Goal: Task Accomplishment & Management: Manage account settings

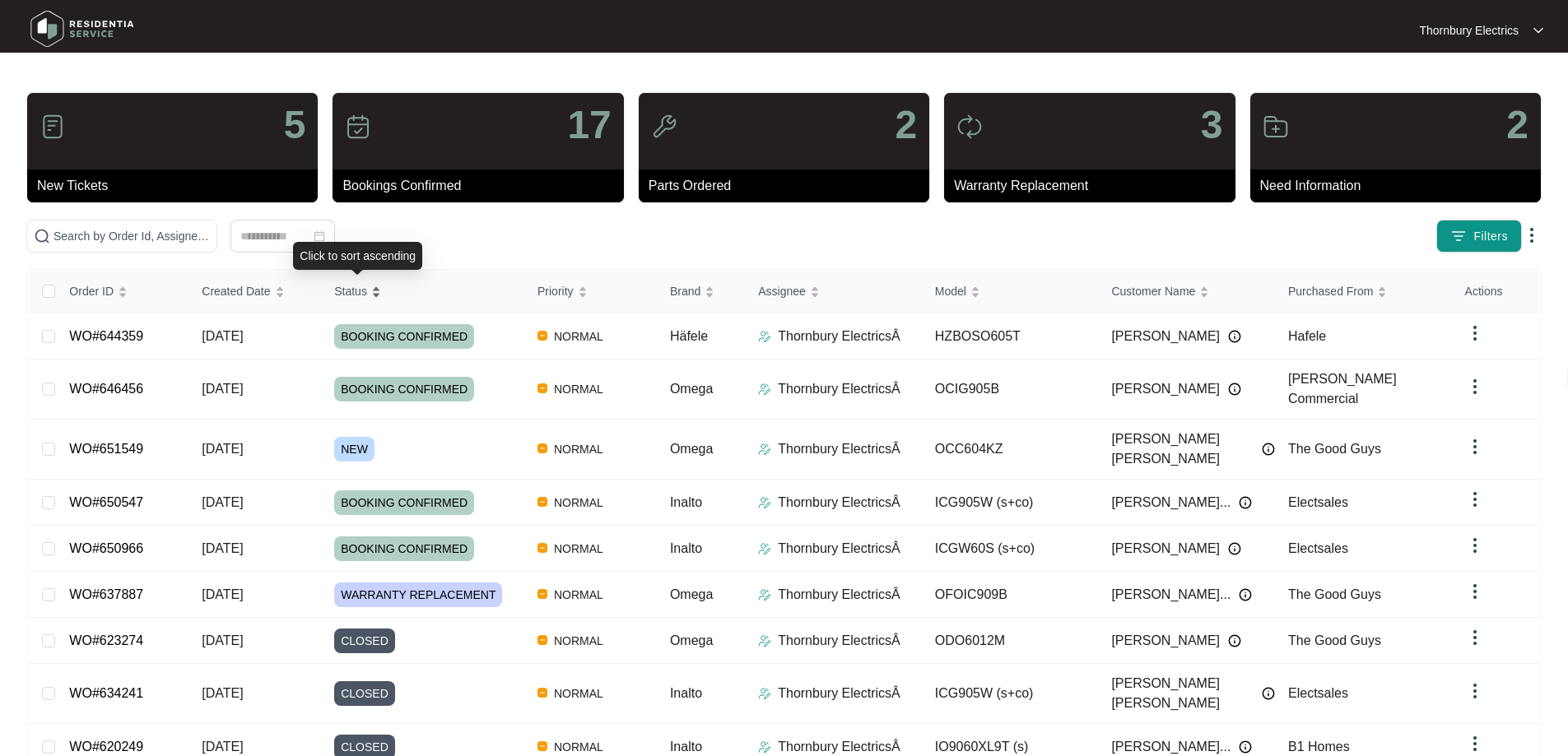
click at [380, 299] on div "Status" at bounding box center [357, 291] width 47 height 23
click at [374, 297] on div "Status" at bounding box center [357, 291] width 47 height 23
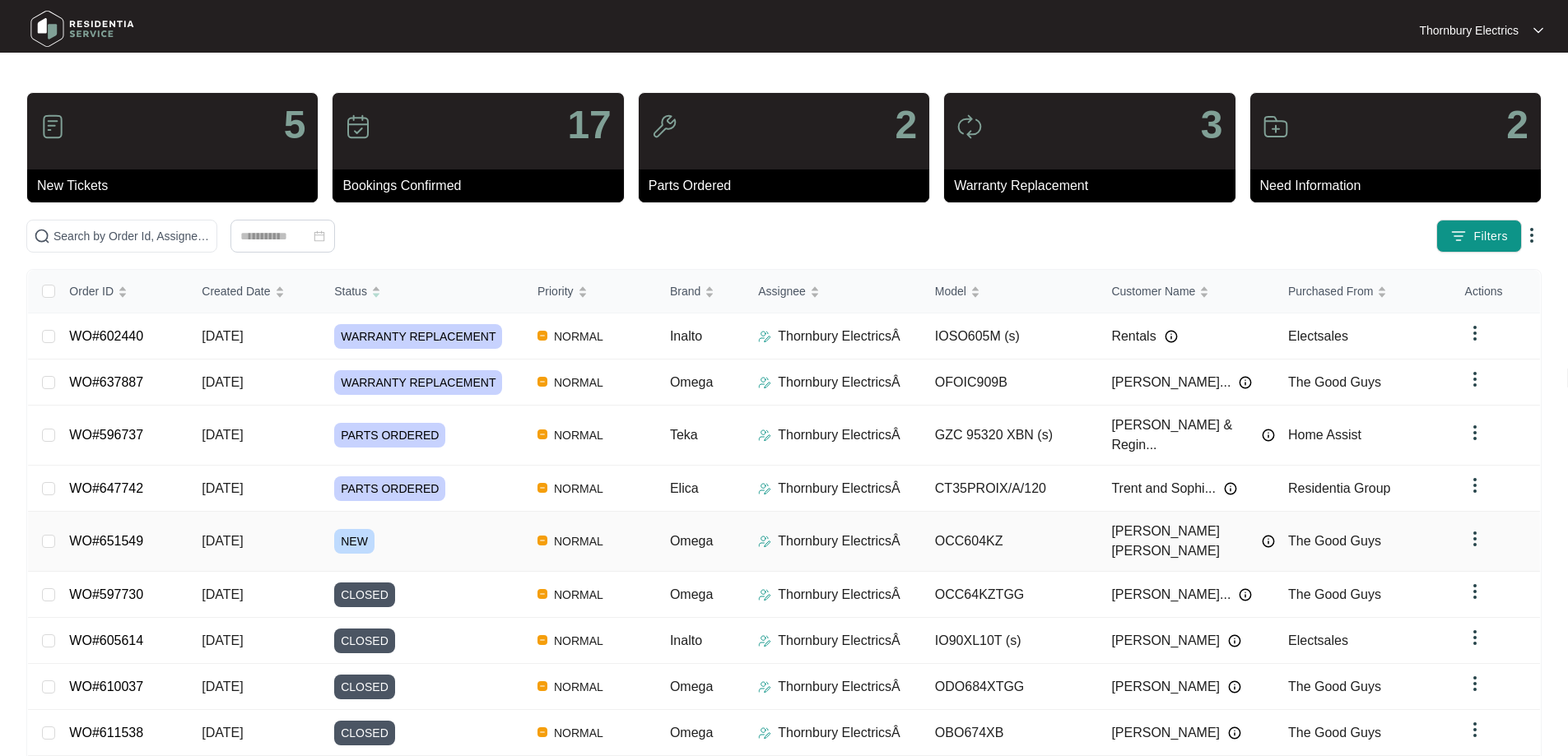
click at [360, 529] on span "NEW" at bounding box center [354, 541] width 40 height 25
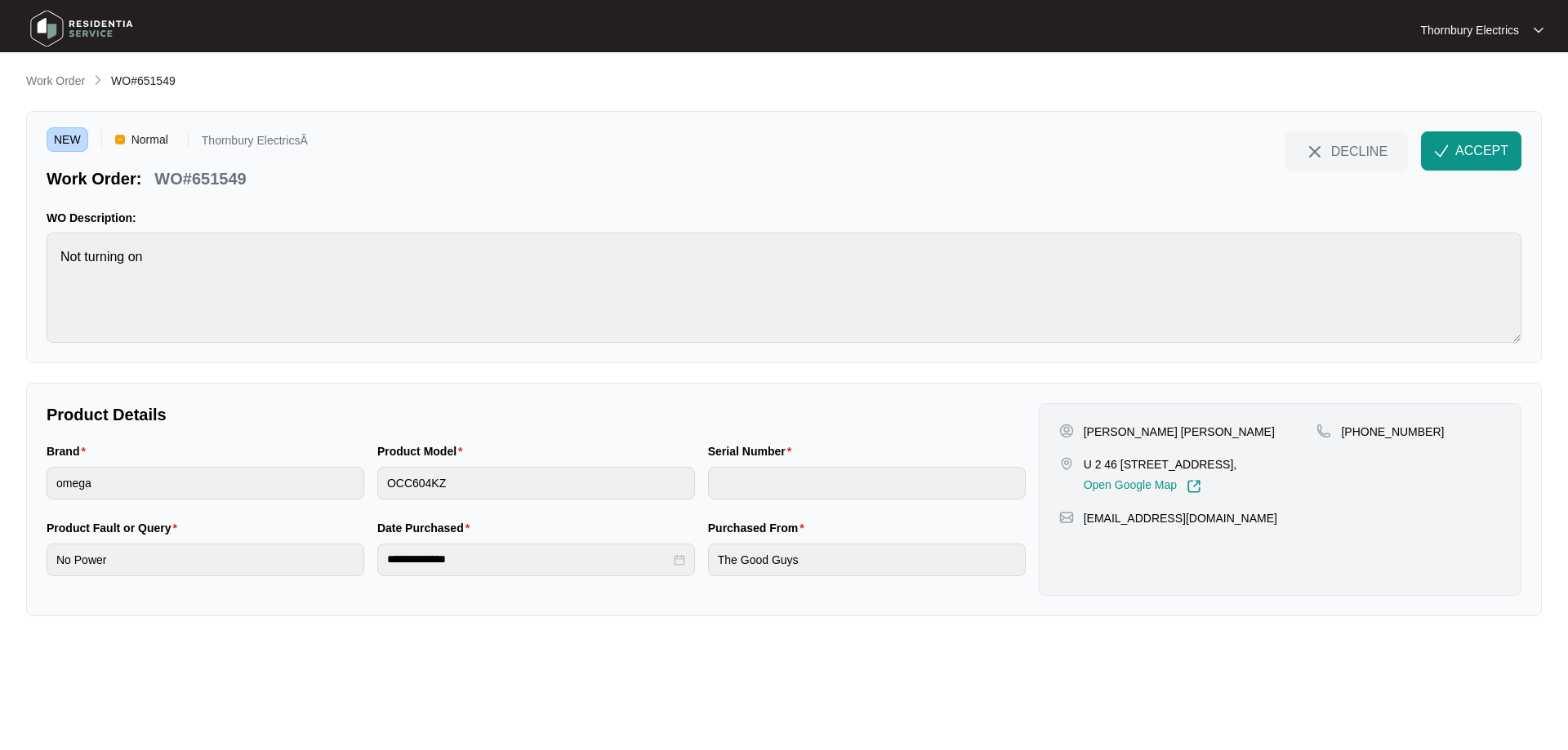
drag, startPoint x: 1105, startPoint y: 466, endPoint x: 1241, endPoint y: 454, distance: 136.5
click at [1241, 454] on div "[PERSON_NAME] [PERSON_NAME] U 2 [STREET_ADDRESS], Open Google Map" at bounding box center [1188, 458] width 258 height 70
copy p "46 pearl pde Scarborough"
click at [1456, 148] on span "ACCEPT" at bounding box center [1482, 151] width 53 height 20
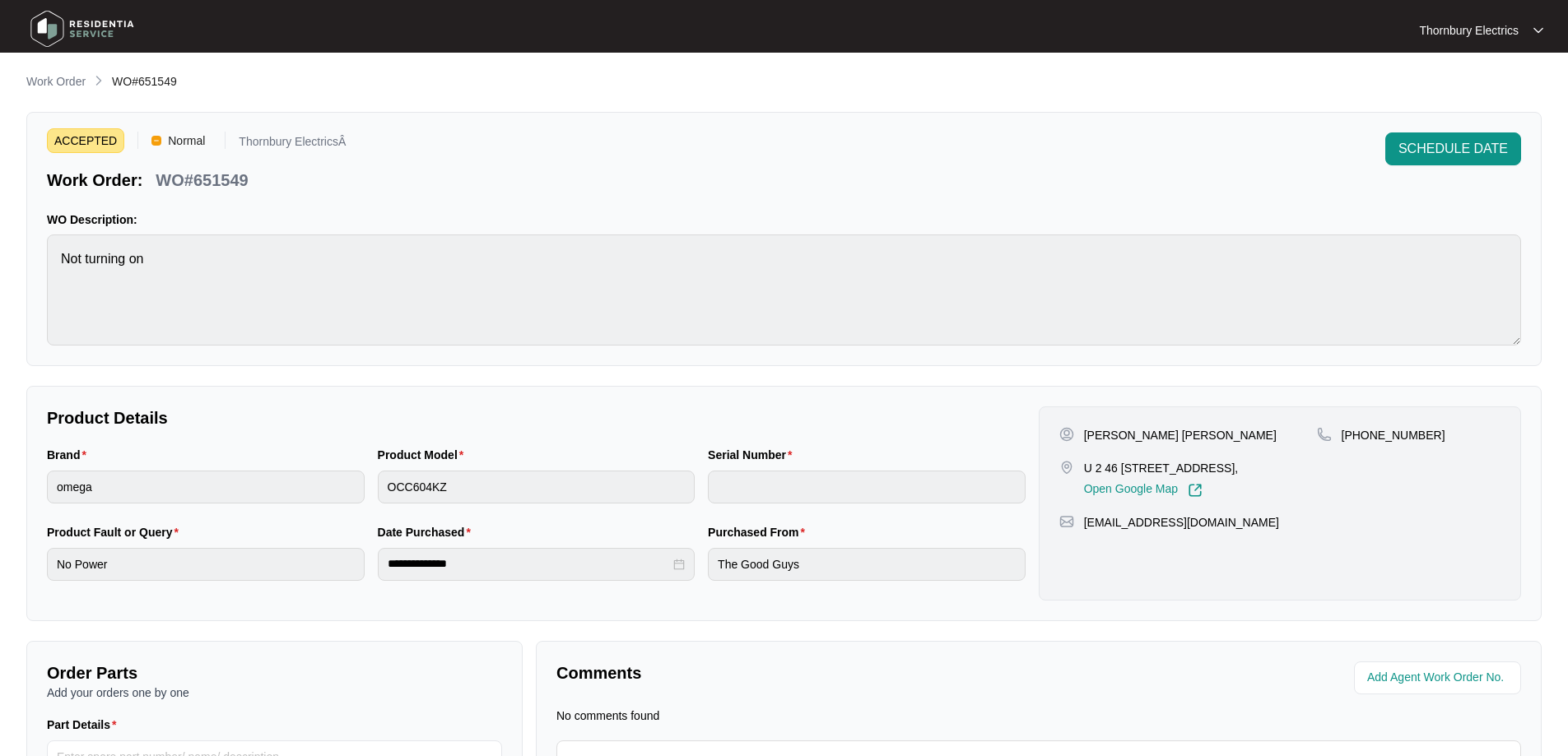
click at [224, 178] on p "WO#651549" at bounding box center [202, 180] width 92 height 23
copy p "651549"
click at [1105, 436] on p "[PERSON_NAME] [PERSON_NAME]" at bounding box center [1180, 435] width 193 height 16
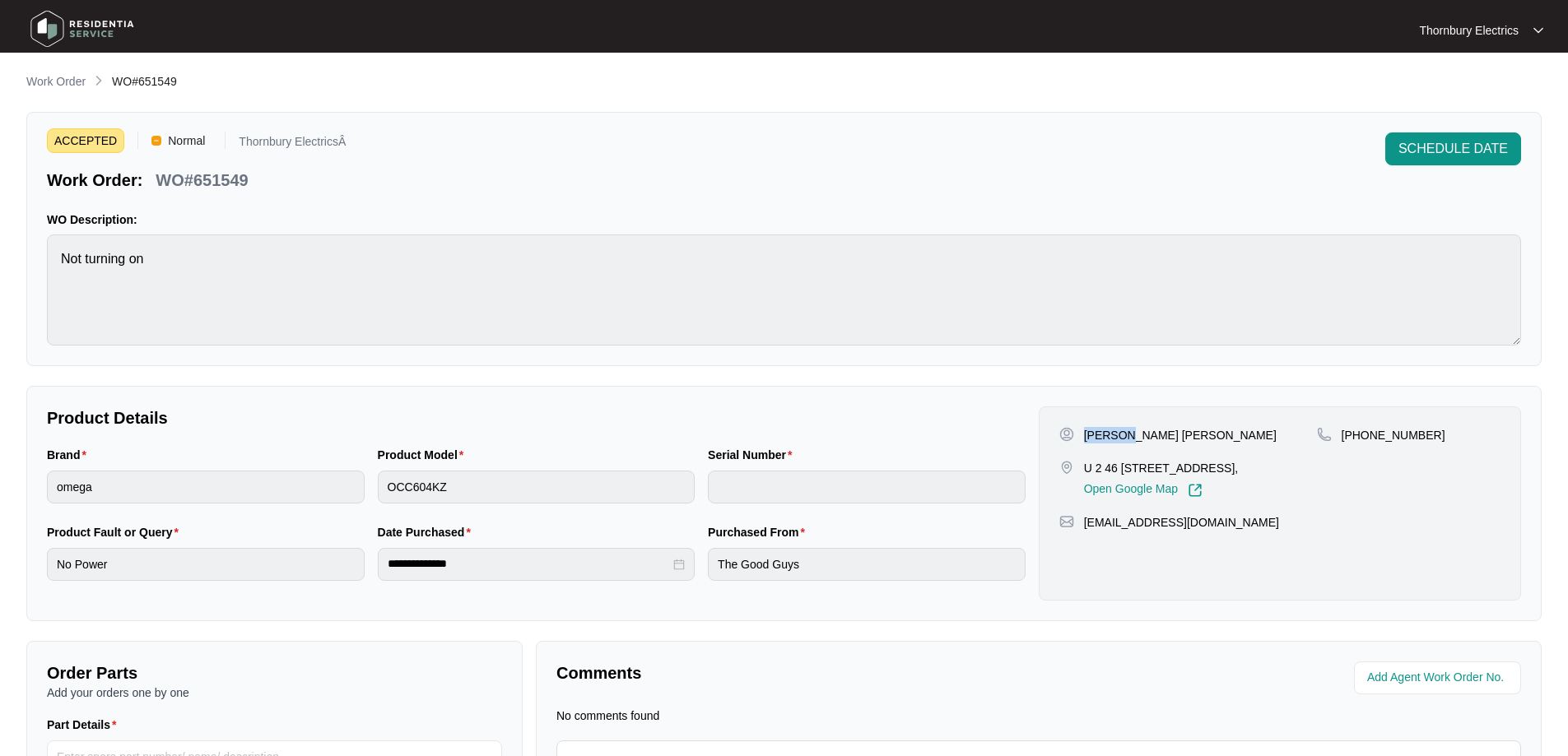
copy p "[PERSON_NAME]"
click at [1150, 439] on p "[PERSON_NAME] [PERSON_NAME]" at bounding box center [1180, 435] width 193 height 16
copy p "[PERSON_NAME]"
drag, startPoint x: 1417, startPoint y: 429, endPoint x: 1357, endPoint y: 435, distance: 60.4
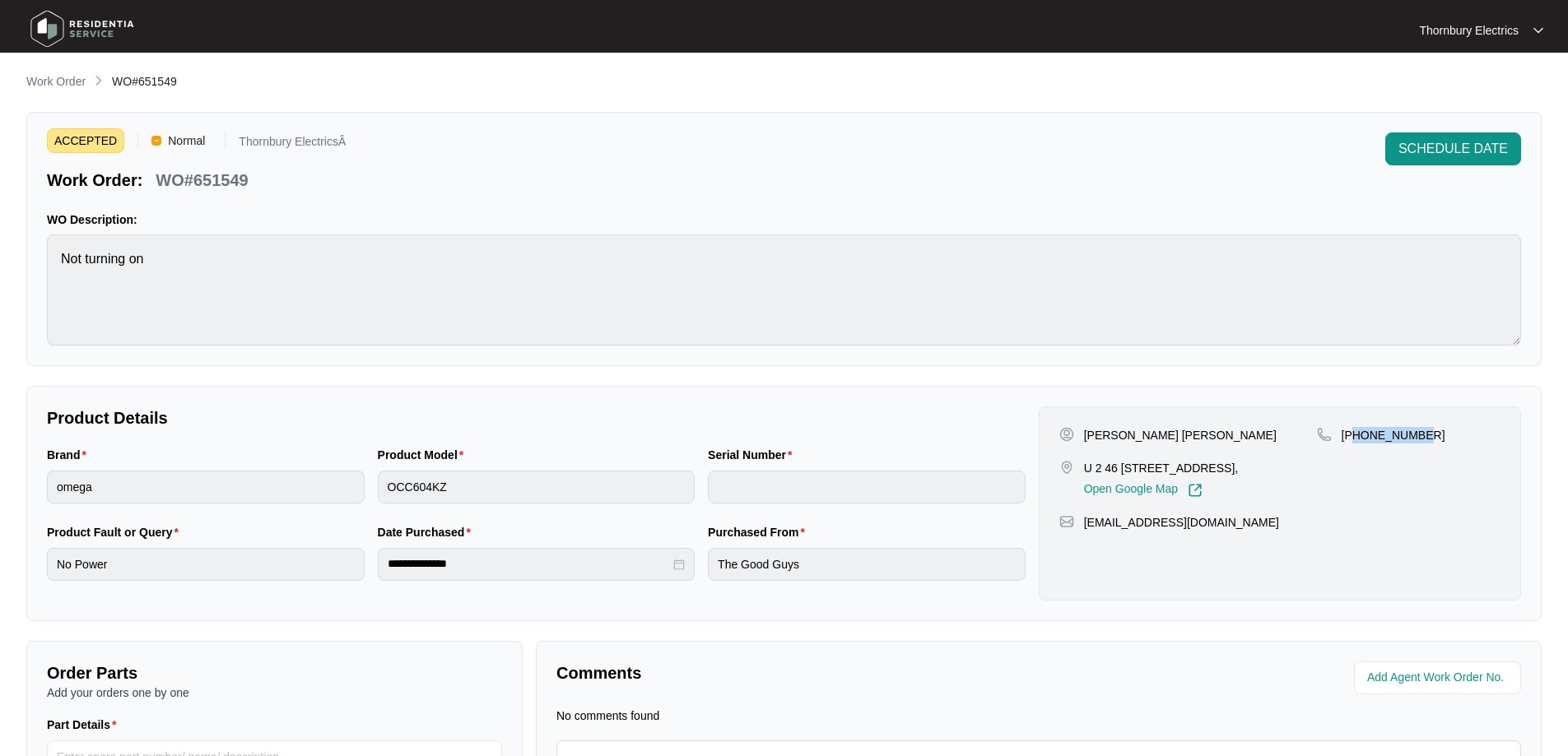
click at [1357, 435] on div "[PHONE_NUMBER]" at bounding box center [1409, 435] width 184 height 16
click at [1451, 430] on div "[PHONE_NUMBER]" at bounding box center [1409, 435] width 184 height 16
drag, startPoint x: 1432, startPoint y: 433, endPoint x: 1362, endPoint y: 441, distance: 70.4
click at [1362, 441] on div "[PHONE_NUMBER]" at bounding box center [1409, 435] width 184 height 16
copy p "438833316"
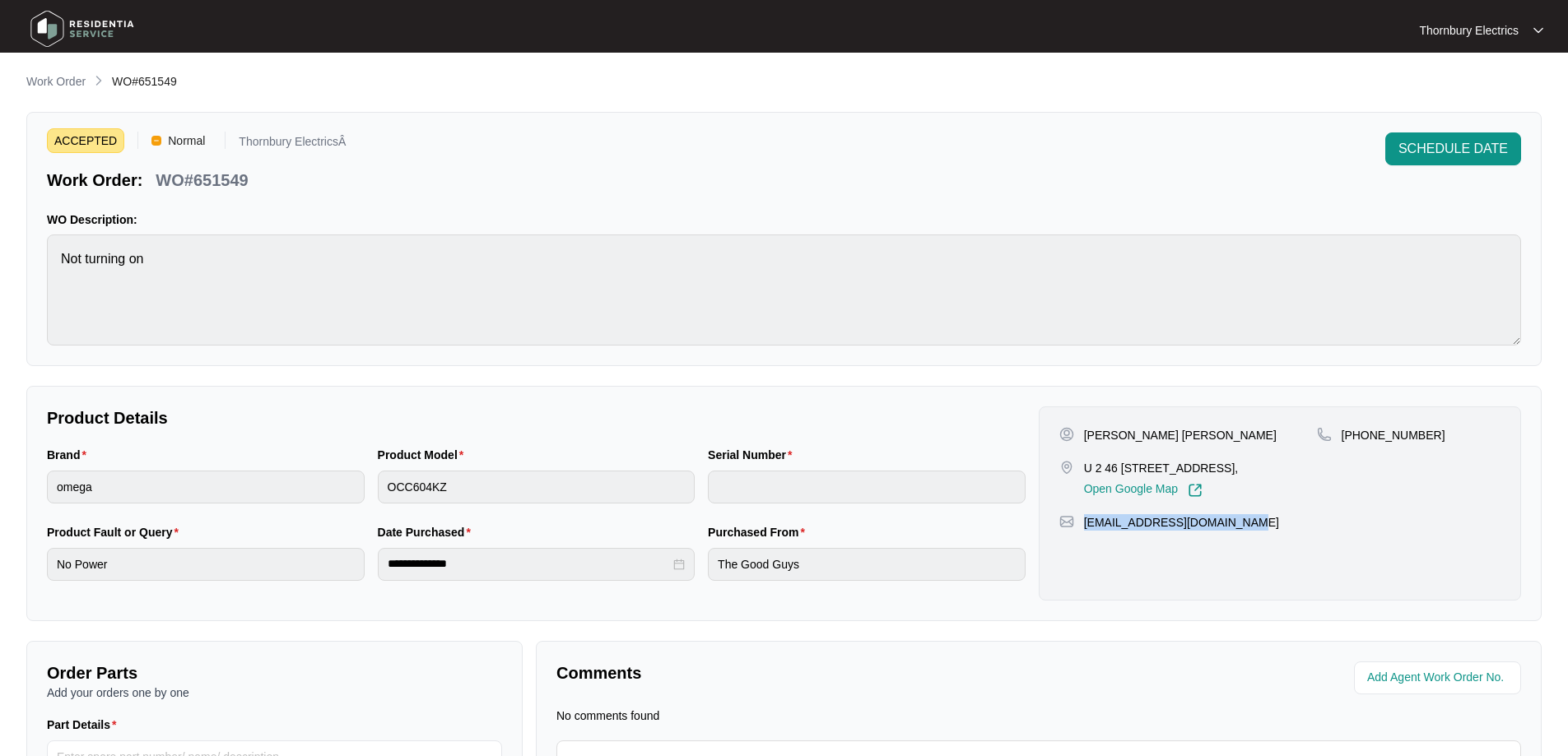
drag, startPoint x: 1276, startPoint y: 523, endPoint x: 1080, endPoint y: 529, distance: 196.8
click at [1080, 529] on div "[EMAIL_ADDRESS][DOMAIN_NAME]" at bounding box center [1279, 522] width 441 height 16
copy p "[EMAIL_ADDRESS][DOMAIN_NAME]"
click at [450, 505] on div "Product Model OCC604KZ" at bounding box center [536, 484] width 331 height 77
click at [55, 93] on div "**********" at bounding box center [783, 491] width 1515 height 838
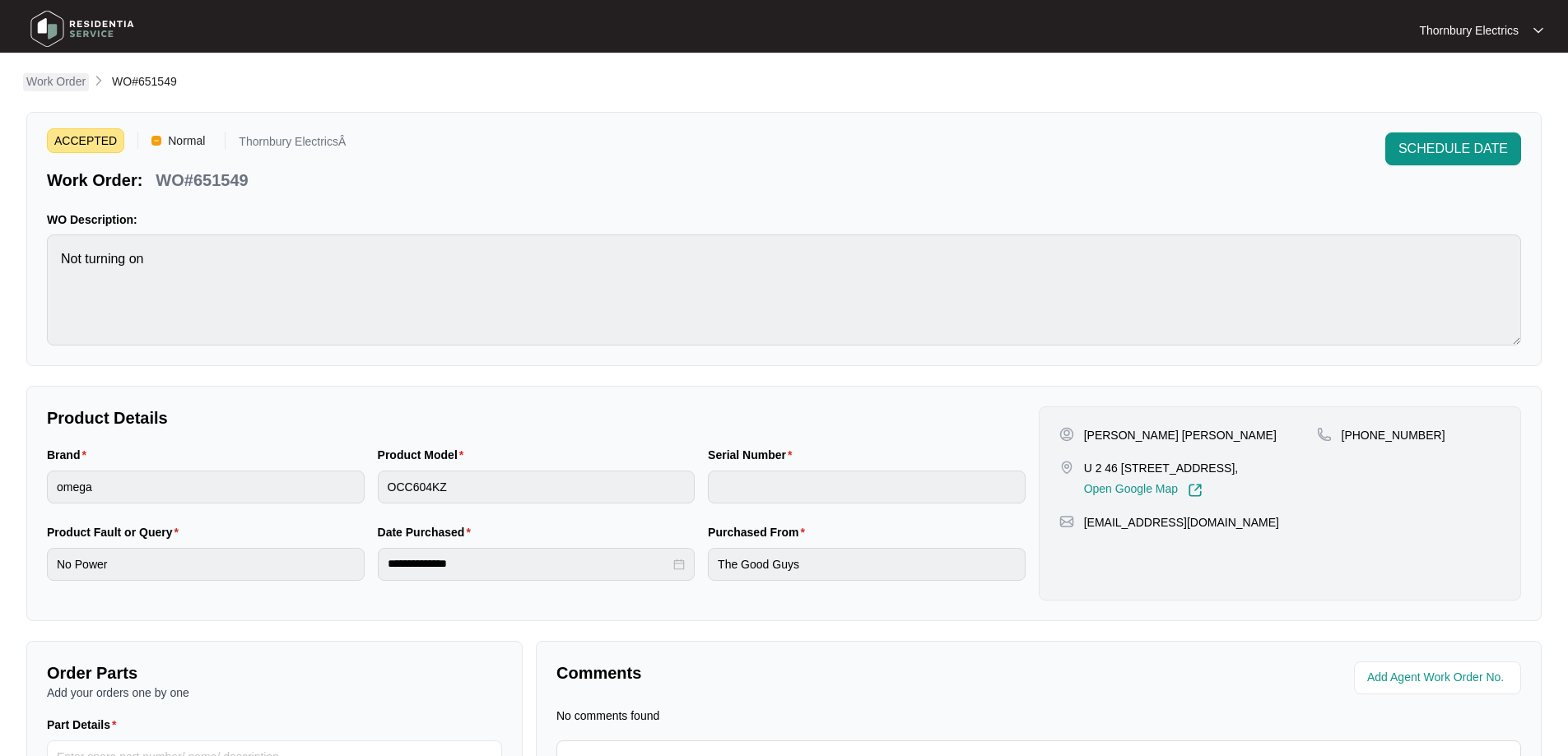
click at [64, 78] on p "Work Order" at bounding box center [55, 81] width 59 height 16
